Goal: Information Seeking & Learning: Learn about a topic

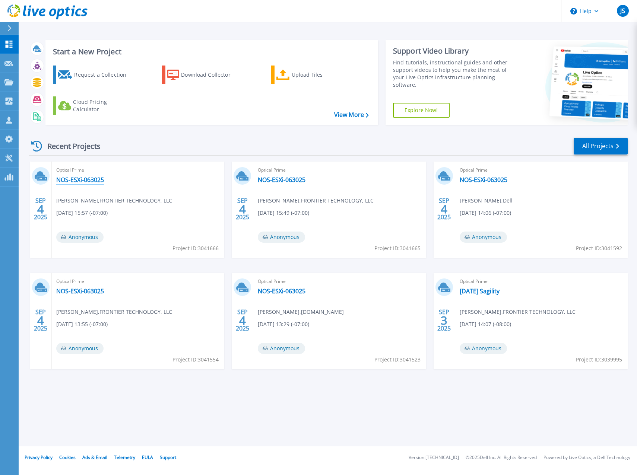
click at [80, 180] on link "NOS-ESXi-063025" at bounding box center [80, 179] width 48 height 7
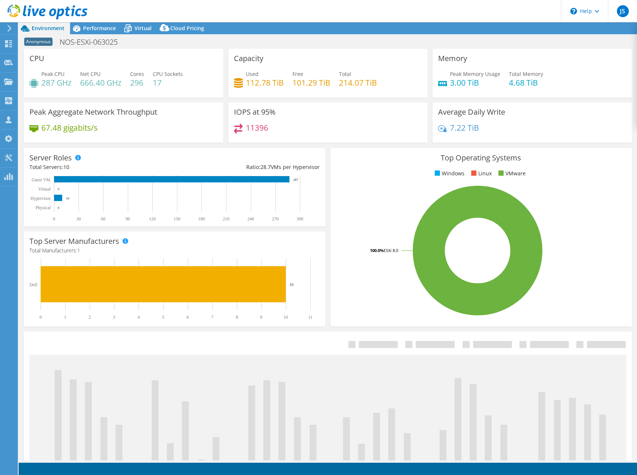
select select "USD"
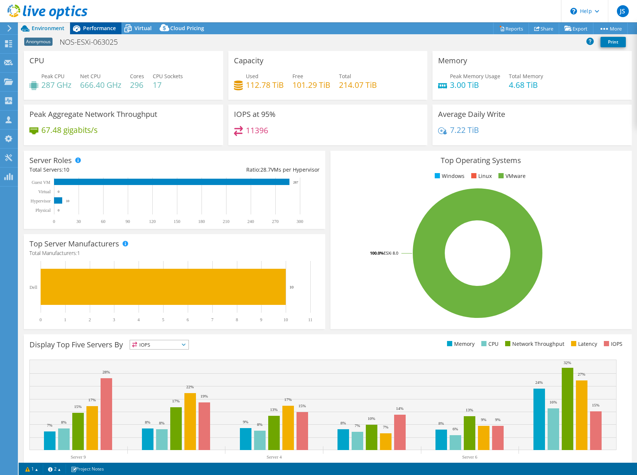
click at [96, 26] on span "Performance" at bounding box center [99, 28] width 33 height 7
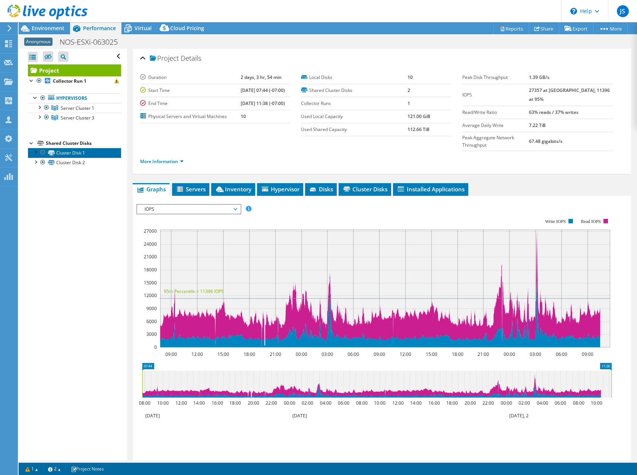
click at [61, 150] on link "Cluster Disk 1" at bounding box center [74, 153] width 93 height 10
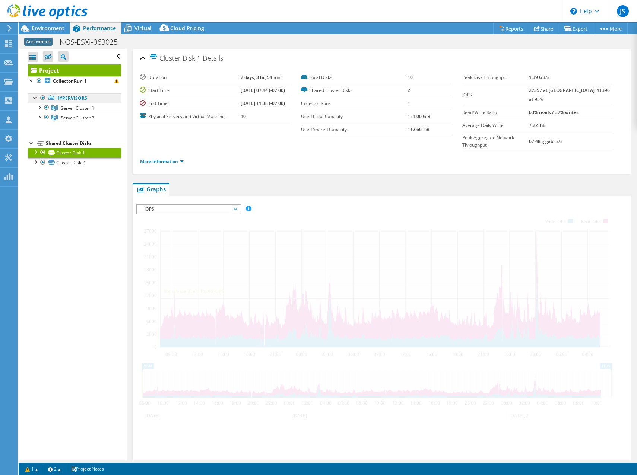
click at [75, 103] on link "Hypervisors" at bounding box center [74, 98] width 93 height 10
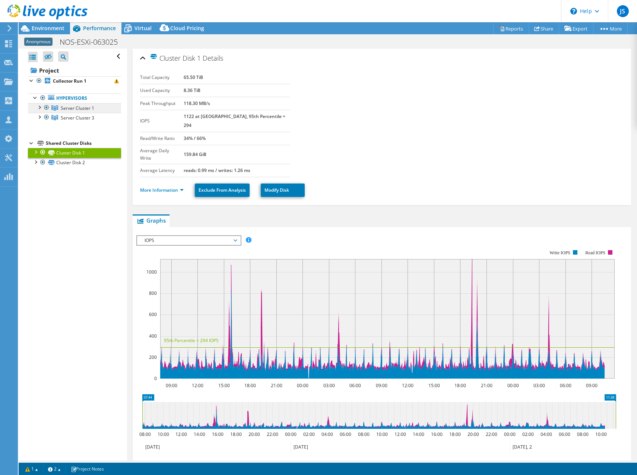
click at [69, 107] on span "Server Cluster 1" at bounding box center [78, 108] width 34 height 6
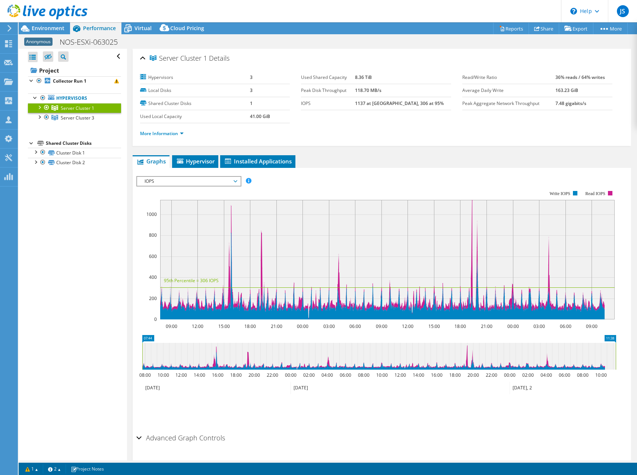
click at [40, 108] on div at bounding box center [38, 106] width 7 height 7
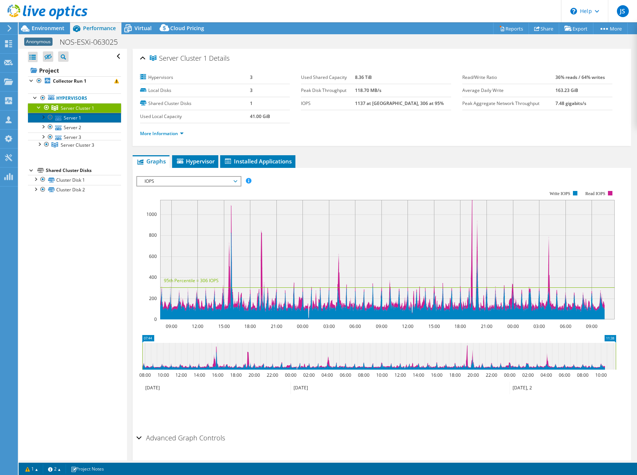
click at [71, 114] on link "Server 1" at bounding box center [74, 118] width 93 height 10
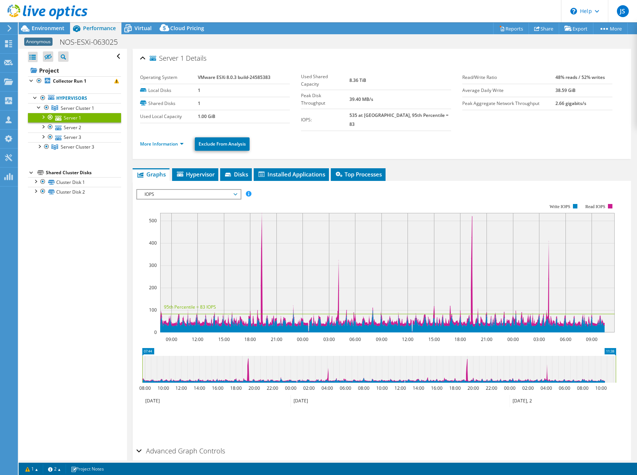
drag, startPoint x: 165, startPoint y: 450, endPoint x: 162, endPoint y: 446, distance: 6.1
click at [165, 450] on h2 "Advanced Graph Controls" at bounding box center [180, 451] width 89 height 15
click at [188, 171] on span "Hypervisor" at bounding box center [195, 174] width 39 height 7
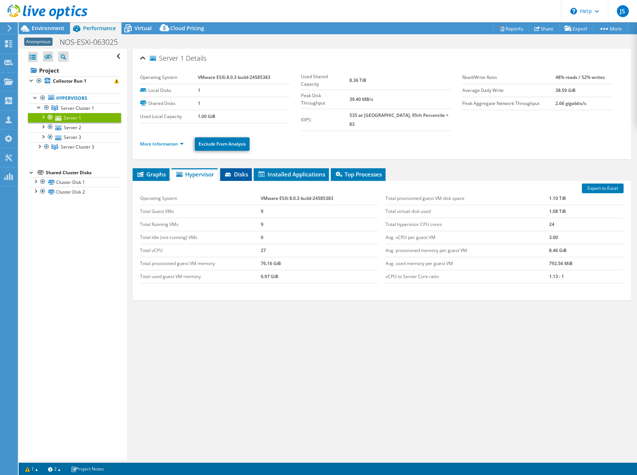
drag, startPoint x: 251, startPoint y: 171, endPoint x: 246, endPoint y: 171, distance: 4.5
click at [250, 171] on li "Disks" at bounding box center [236, 174] width 32 height 13
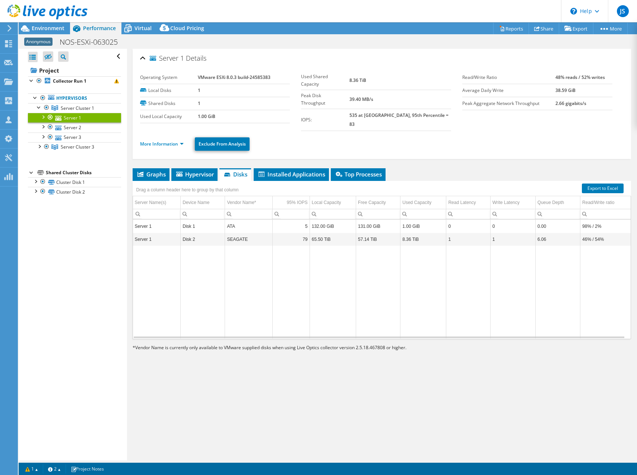
click at [284, 159] on div "Server 1 Details Operating System VMware ESXi 8.0.3 build-24585383 Local Disks …" at bounding box center [382, 255] width 510 height 412
click at [286, 171] on span "Installed Applications" at bounding box center [291, 174] width 68 height 7
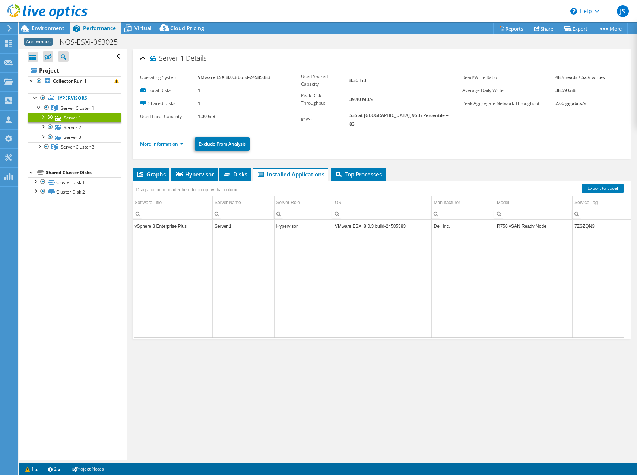
click at [45, 117] on div at bounding box center [42, 116] width 7 height 7
click at [47, 148] on div at bounding box center [46, 145] width 7 height 7
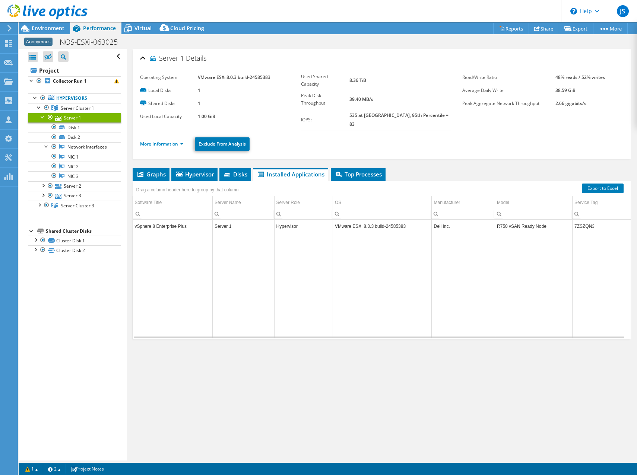
click at [167, 141] on link "More Information" at bounding box center [162, 144] width 44 height 6
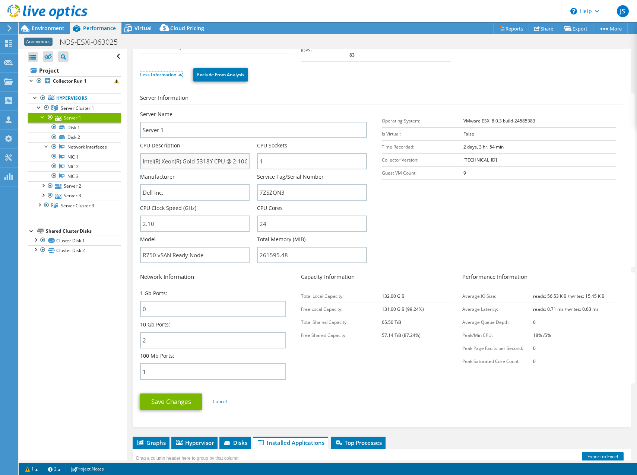
scroll to position [74, 0]
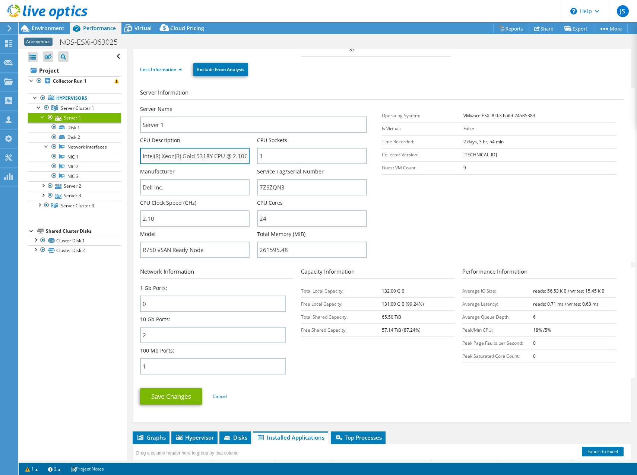
click at [202, 149] on input "Intel(R) Xeon(R) Gold 5318Y CPU @ 2.10GHz 2.10 GHz" at bounding box center [195, 156] width 110 height 16
